Goal: Task Accomplishment & Management: Complete application form

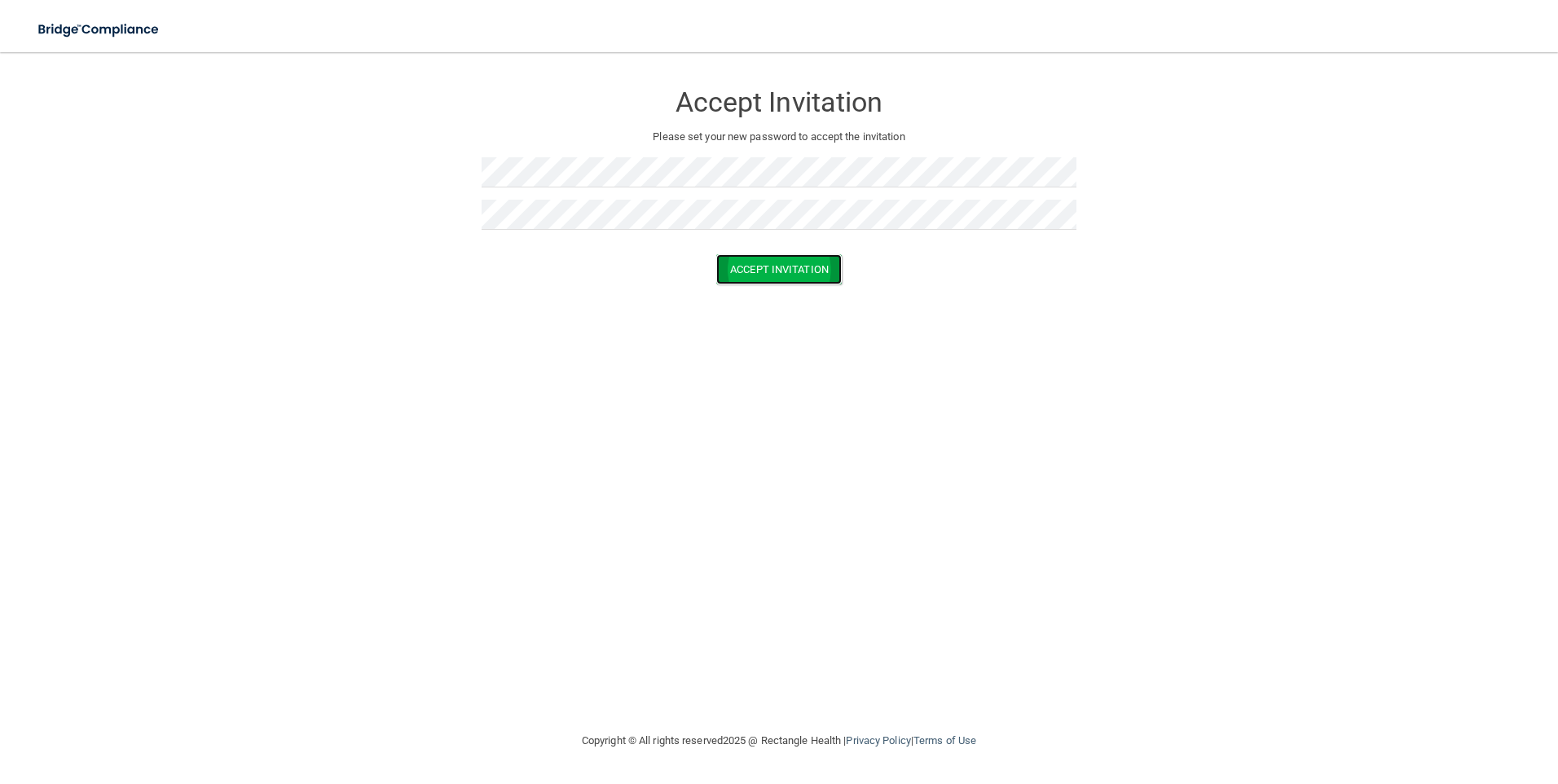
click at [765, 271] on button "Accept Invitation" at bounding box center [779, 268] width 125 height 30
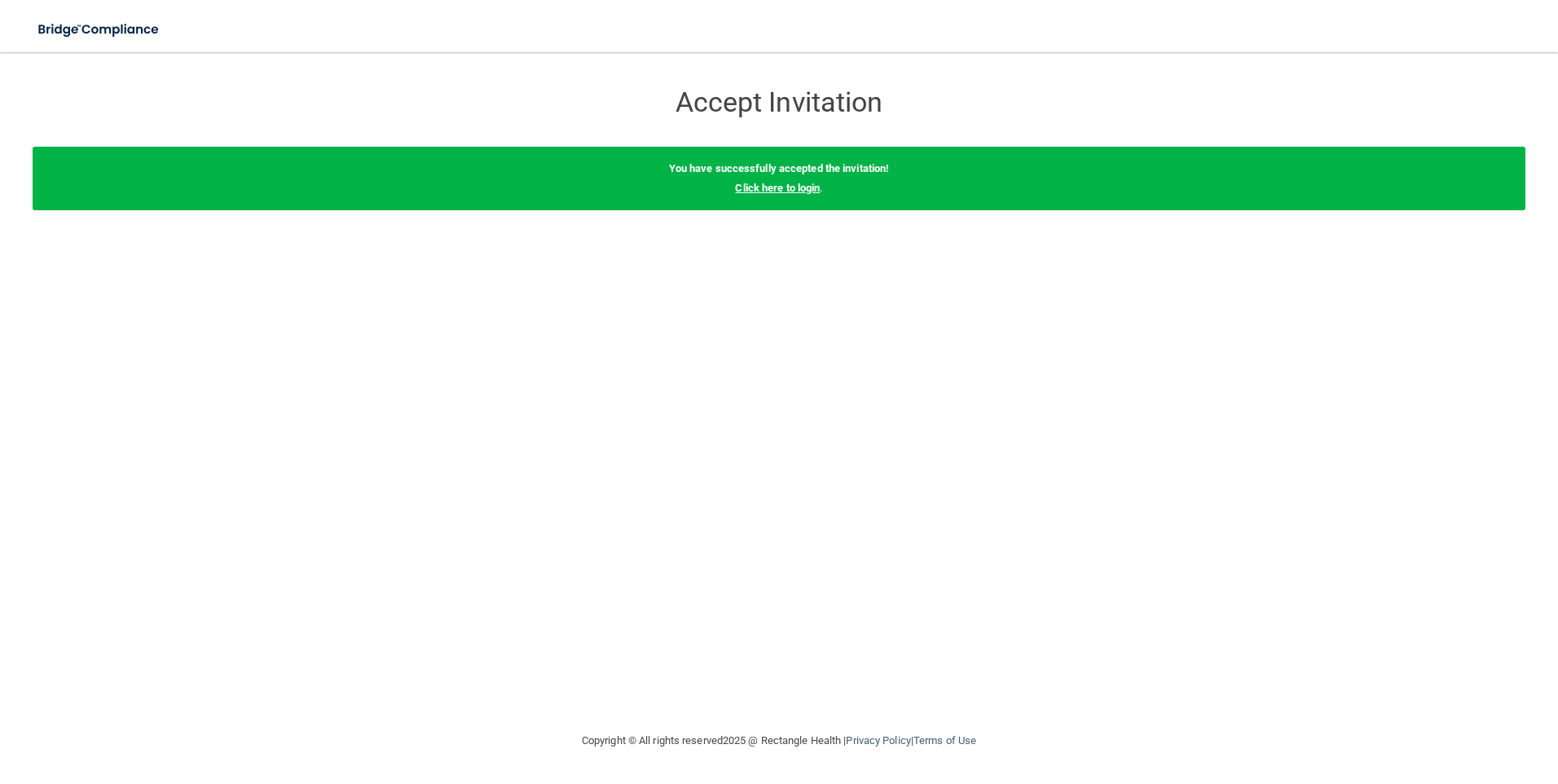
click at [811, 188] on link "Click here to login" at bounding box center [777, 187] width 84 height 13
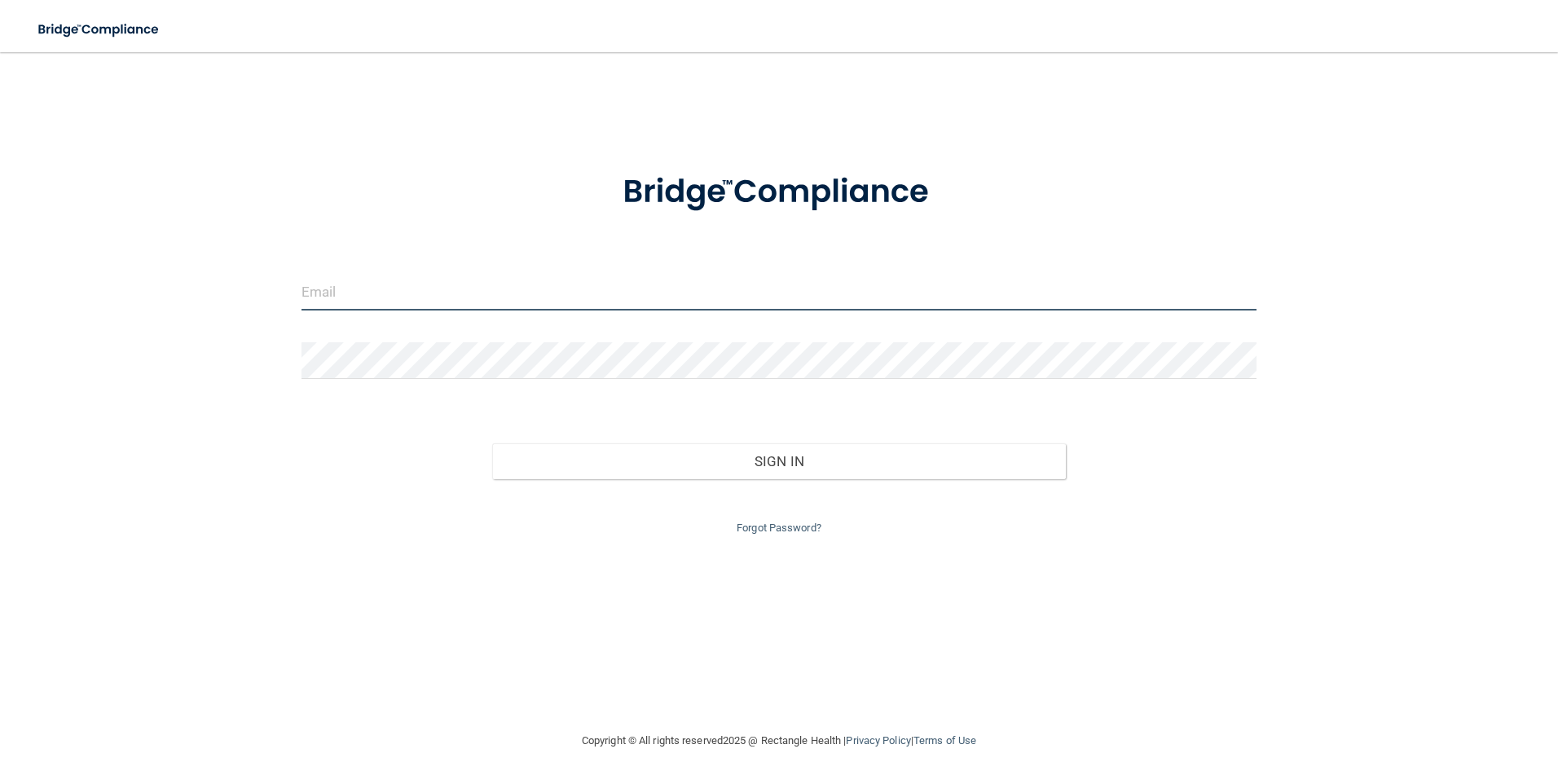
click at [621, 292] on input "email" at bounding box center [779, 292] width 956 height 37
type input "[EMAIL_ADDRESS][DOMAIN_NAME]"
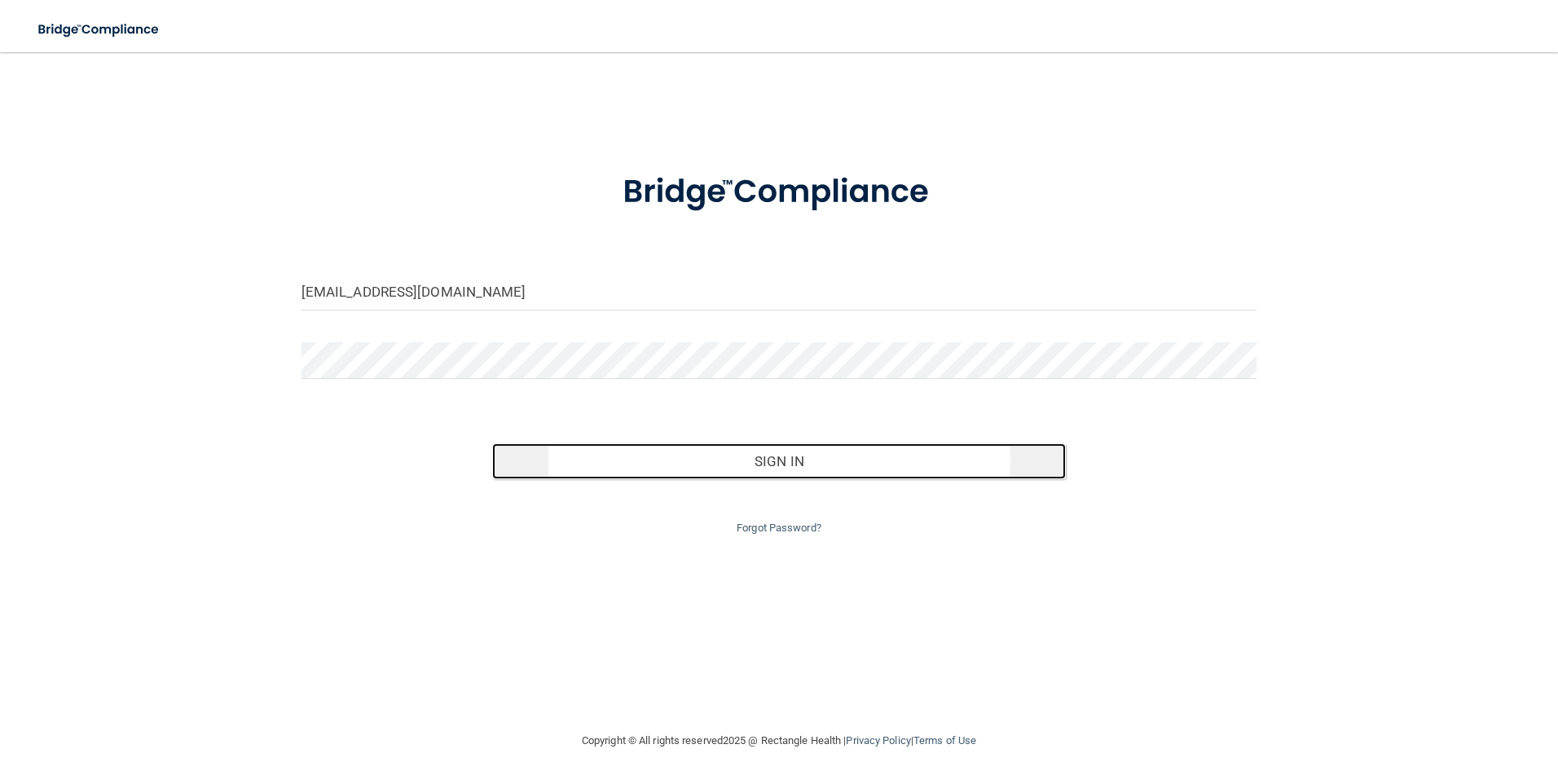
click at [823, 468] on button "Sign In" at bounding box center [779, 460] width 574 height 36
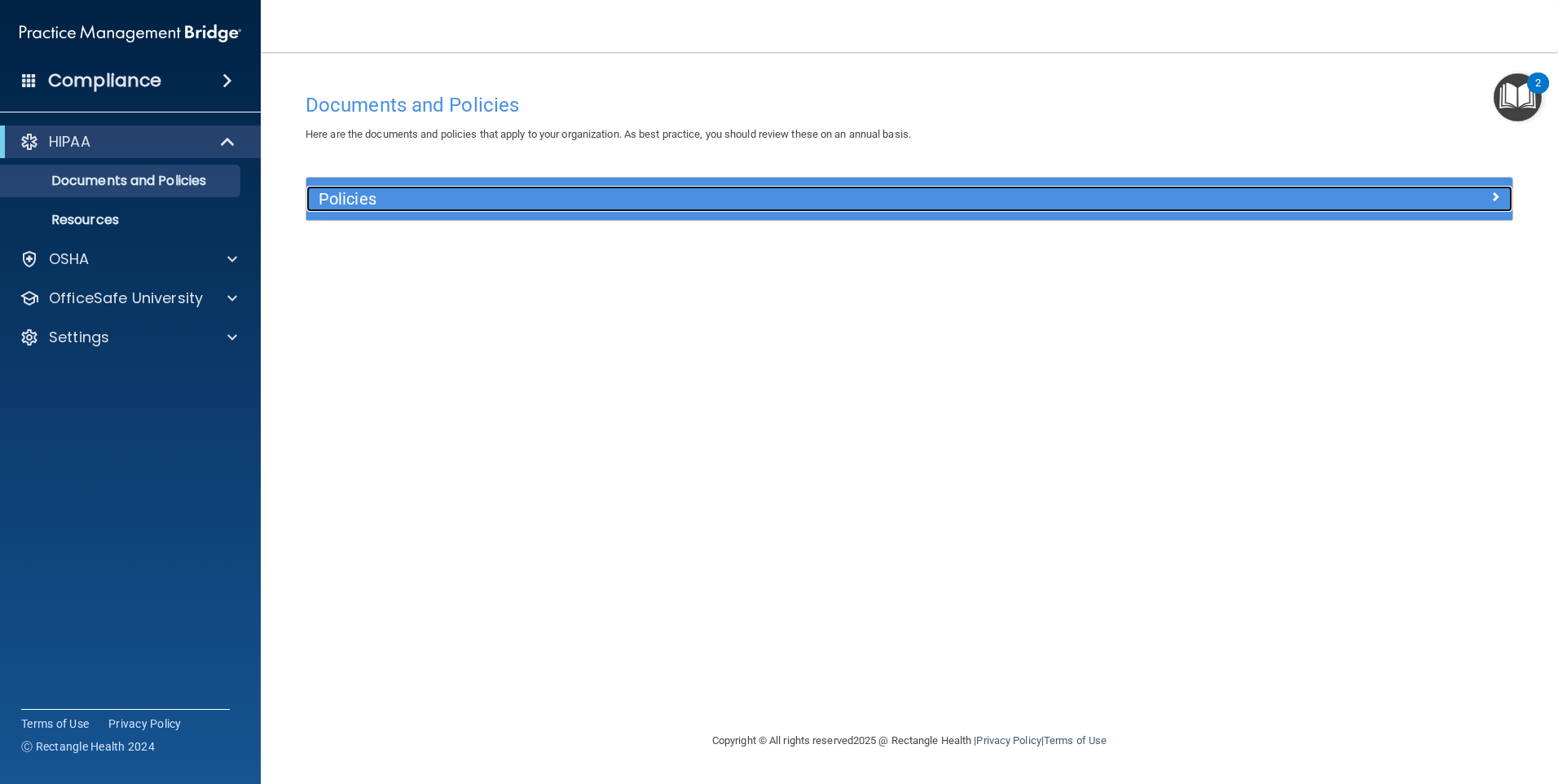
click at [1495, 205] on span at bounding box center [1496, 197] width 10 height 19
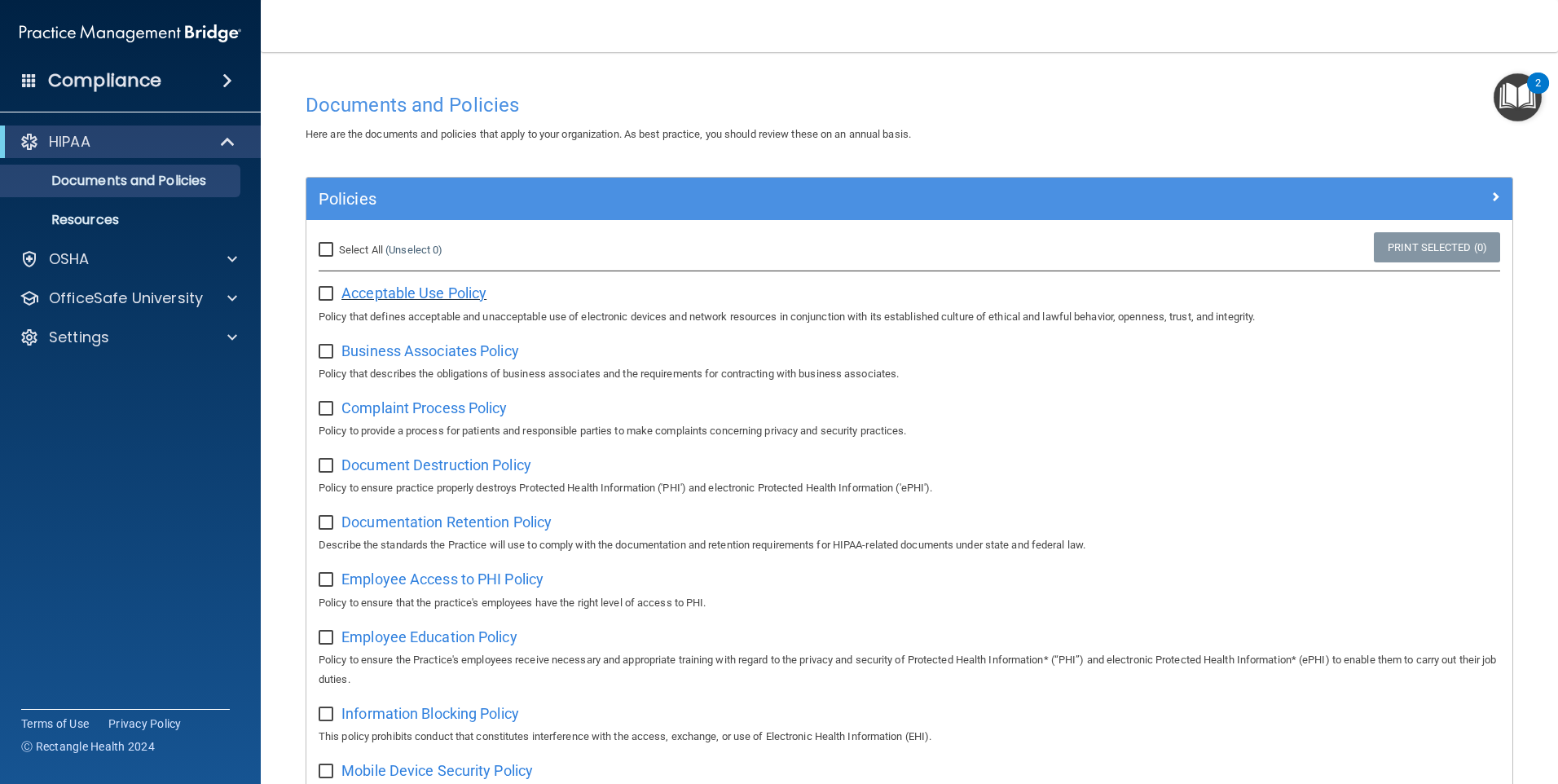
click at [397, 290] on span "Acceptable Use Policy" at bounding box center [414, 293] width 145 height 17
click at [463, 355] on span "Business Associates Policy" at bounding box center [429, 351] width 177 height 17
